Goal: Information Seeking & Learning: Check status

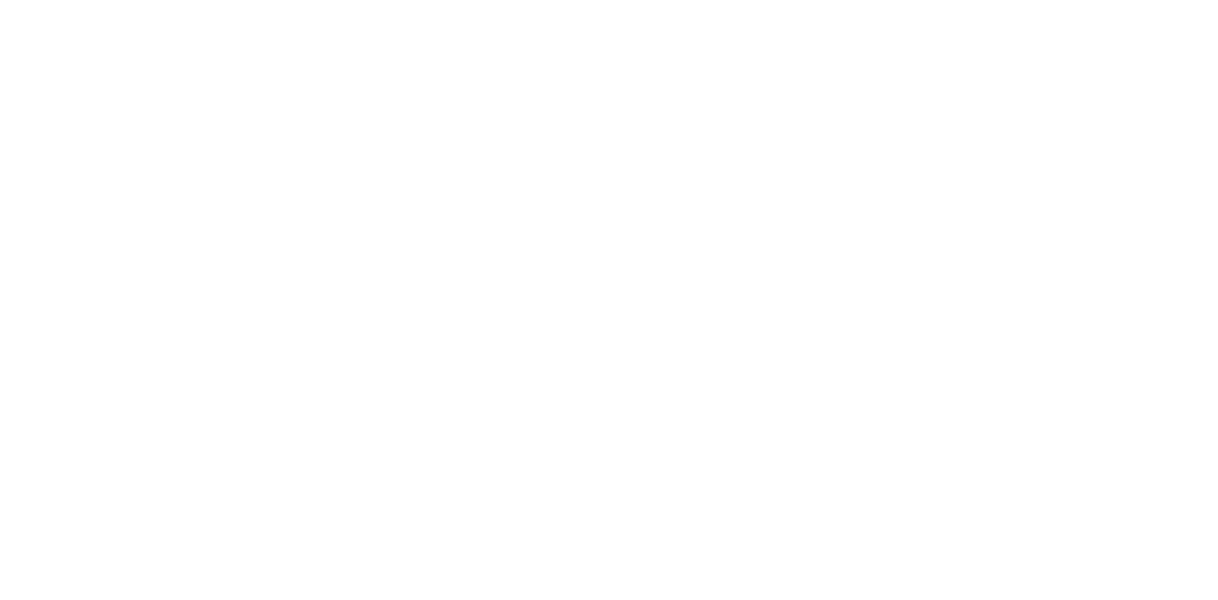
select select
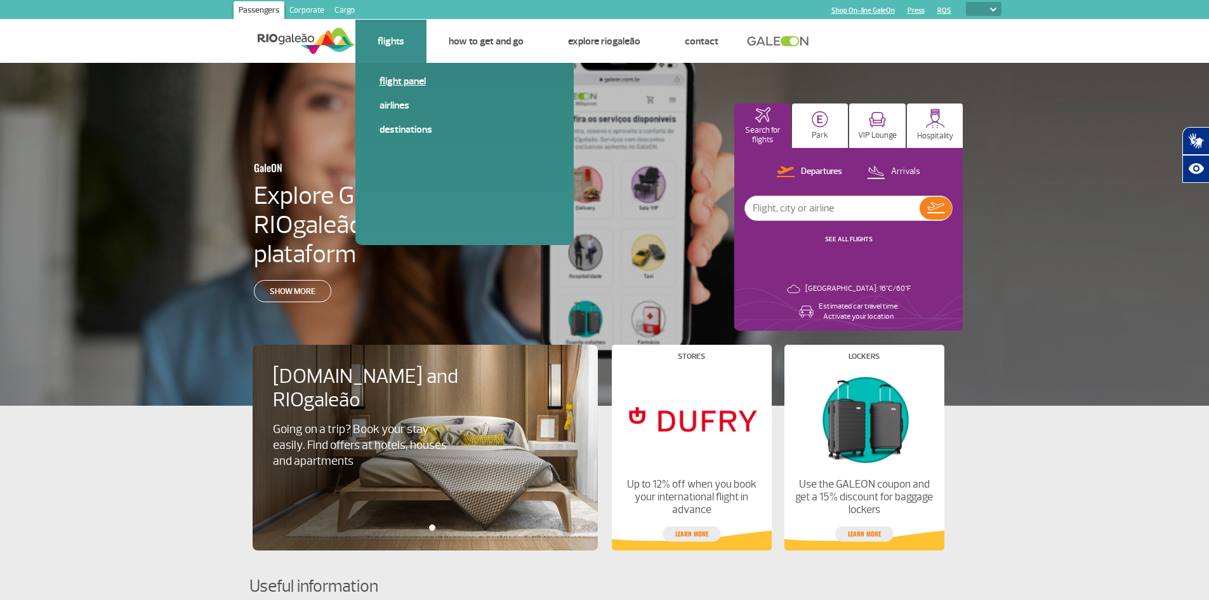
click at [396, 81] on link "Flight panel" at bounding box center [464, 81] width 170 height 14
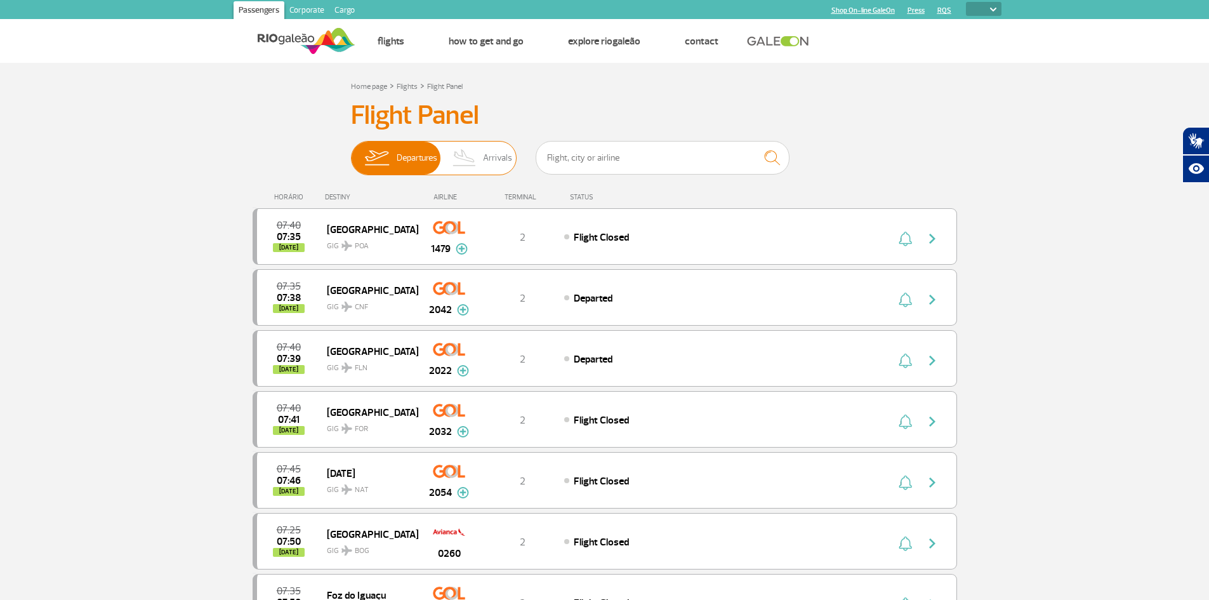
click at [494, 153] on span "Arrivals" at bounding box center [497, 157] width 29 height 33
click at [351, 152] on input "Departures Arrivals" at bounding box center [351, 152] width 0 height 0
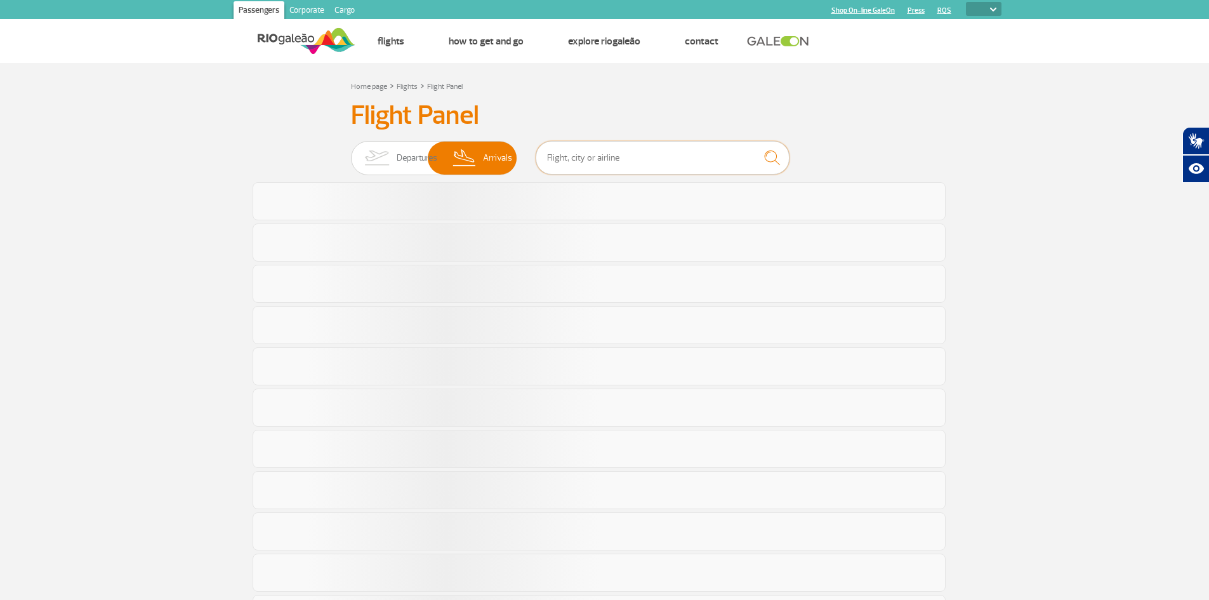
click at [596, 151] on input "text" at bounding box center [662, 158] width 254 height 34
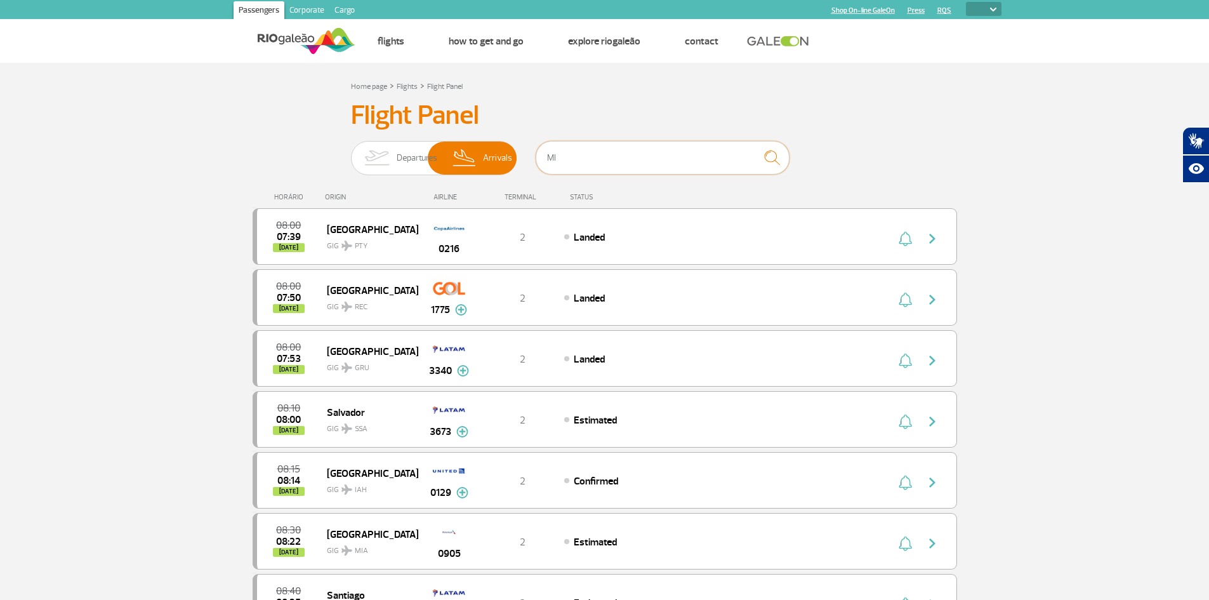
type input "MIA"
